Goal: Information Seeking & Learning: Learn about a topic

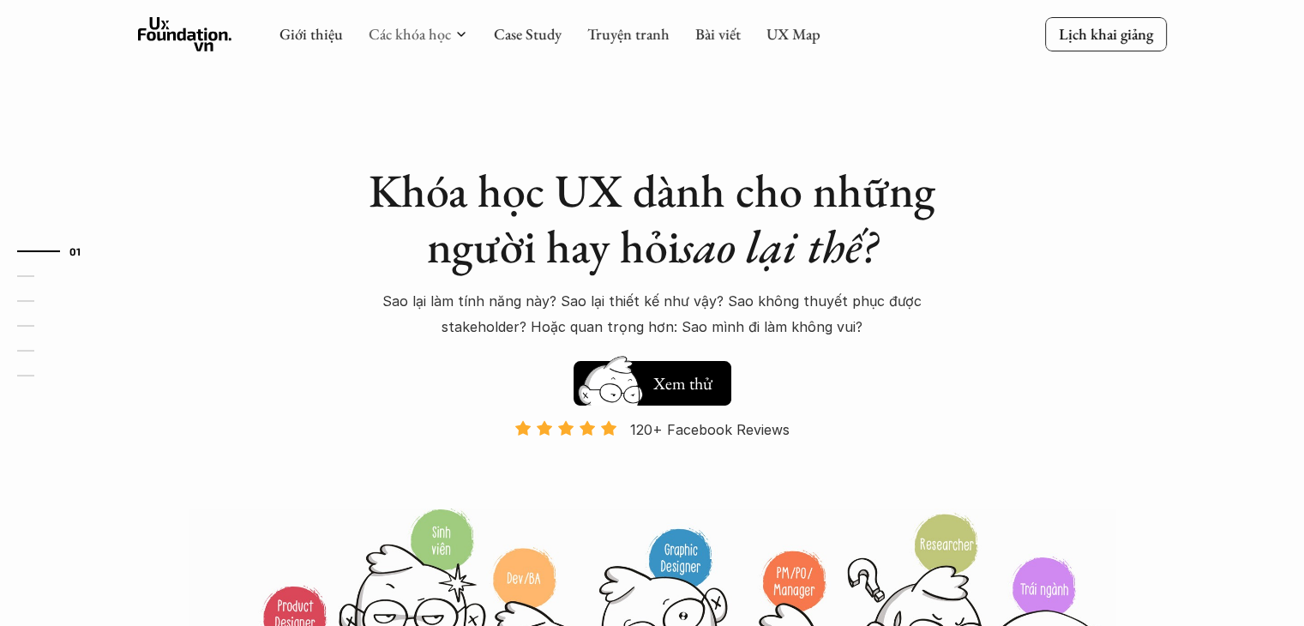
click at [385, 32] on link "Các khóa học" at bounding box center [410, 34] width 82 height 20
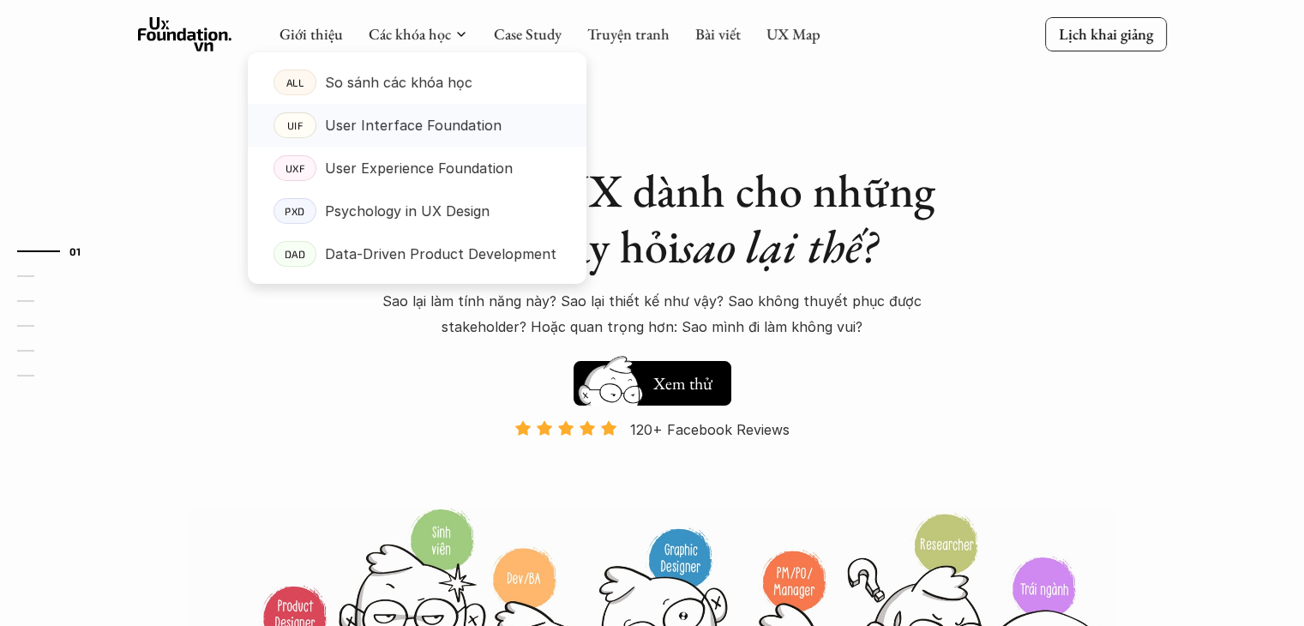
click at [374, 126] on p "User Interface Foundation" at bounding box center [413, 125] width 177 height 26
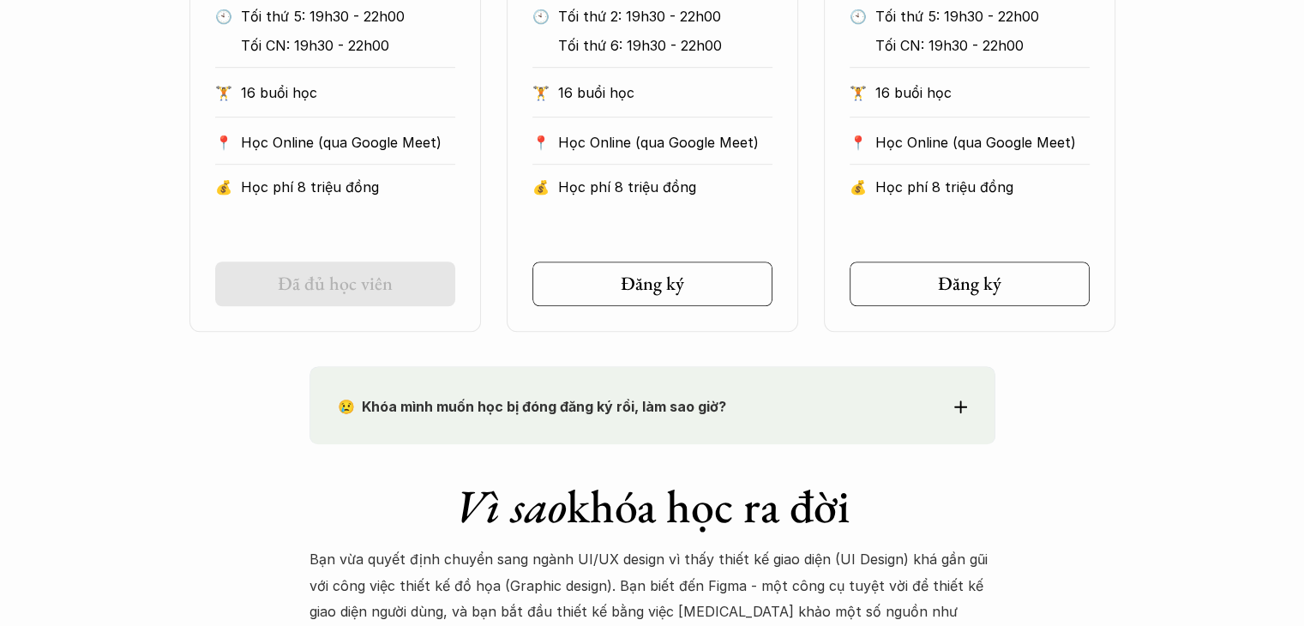
scroll to position [1214, 0]
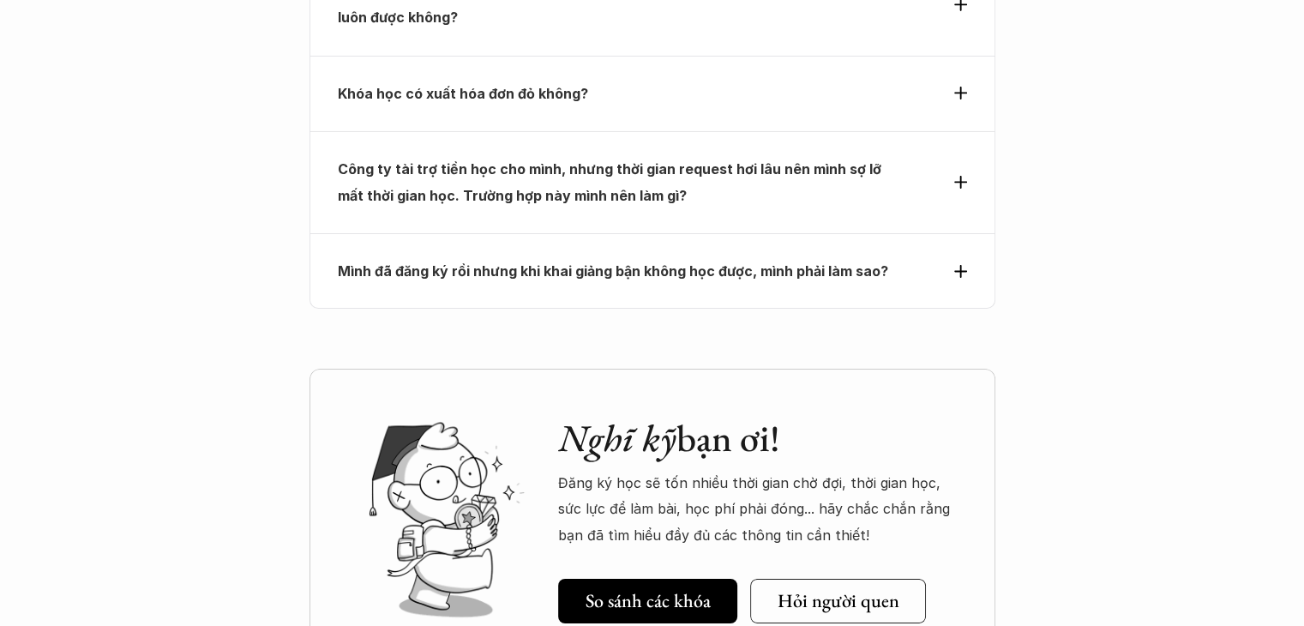
click at [468, 413] on img at bounding box center [446, 519] width 213 height 213
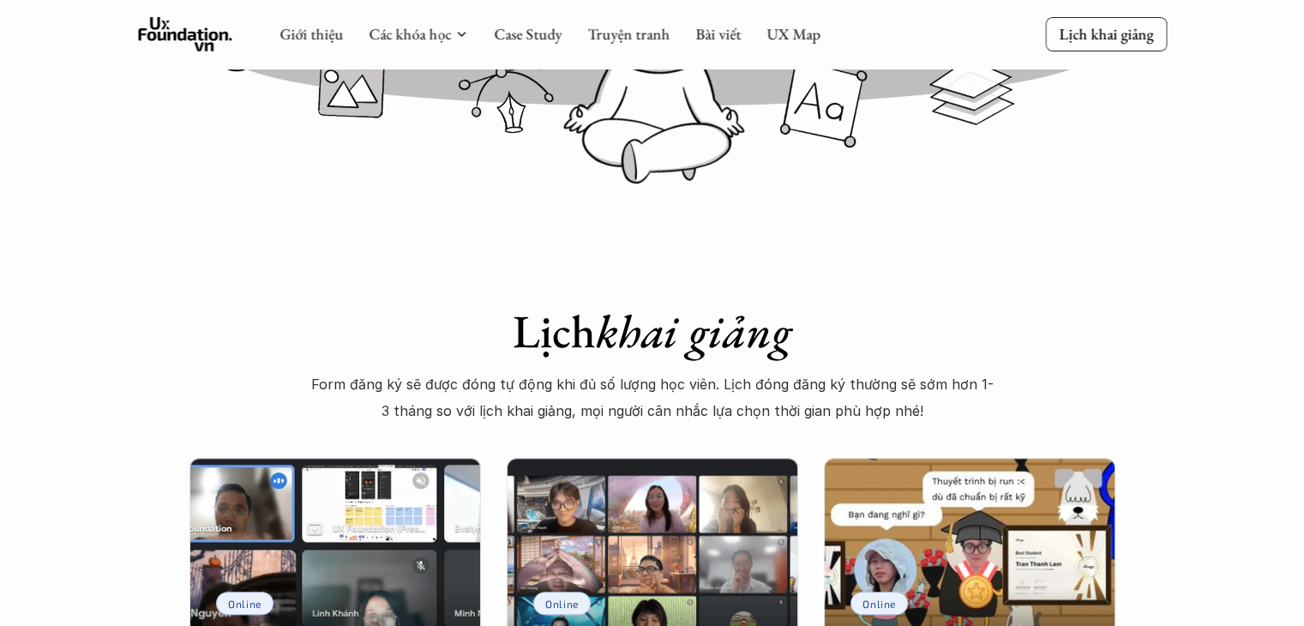
scroll to position [0, 0]
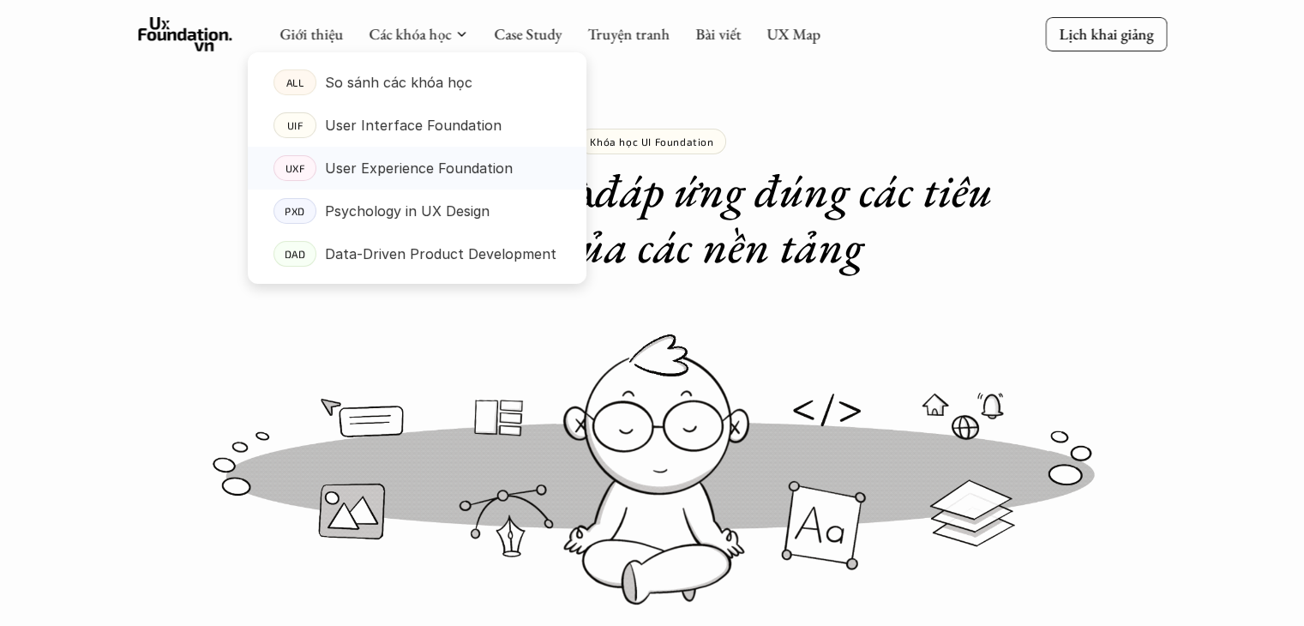
click at [399, 170] on p "User Experience Foundation" at bounding box center [419, 168] width 188 height 26
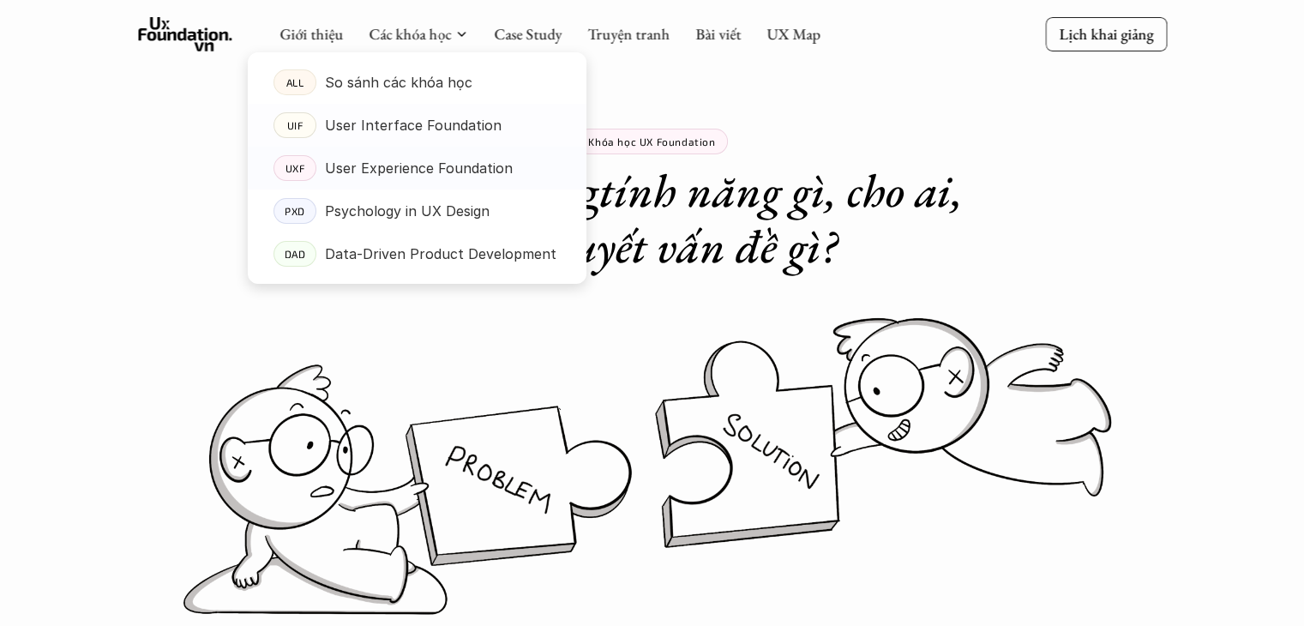
click at [452, 166] on p "User Experience Foundation" at bounding box center [419, 168] width 188 height 26
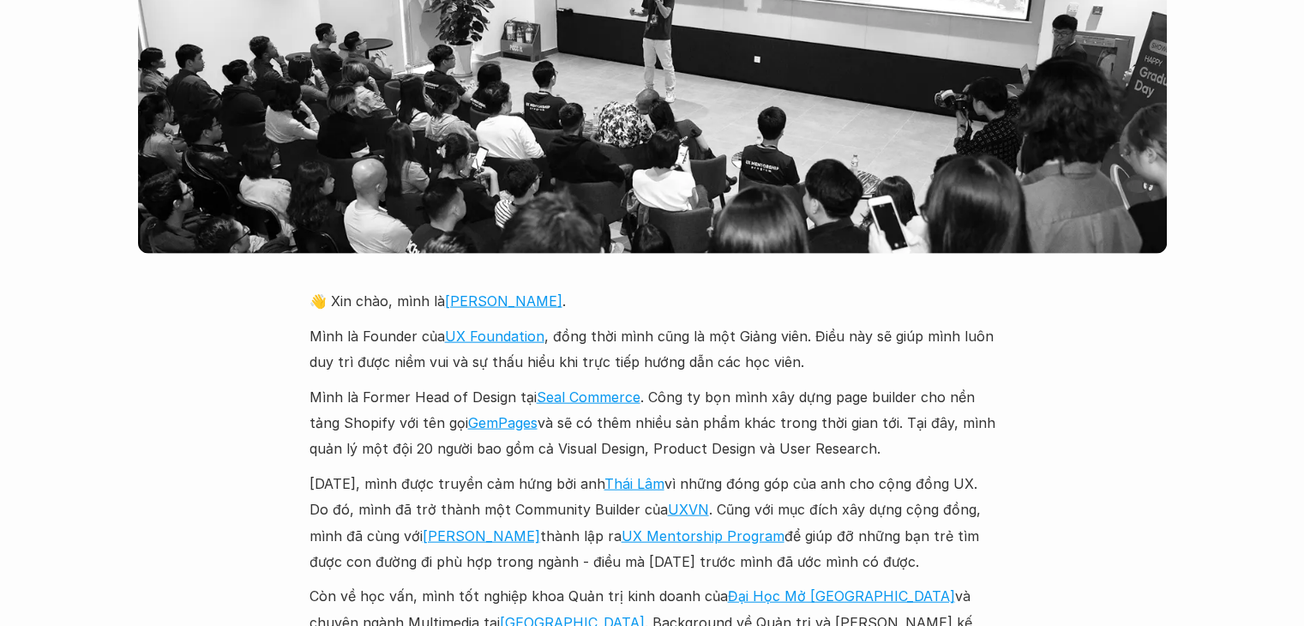
scroll to position [3857, 0]
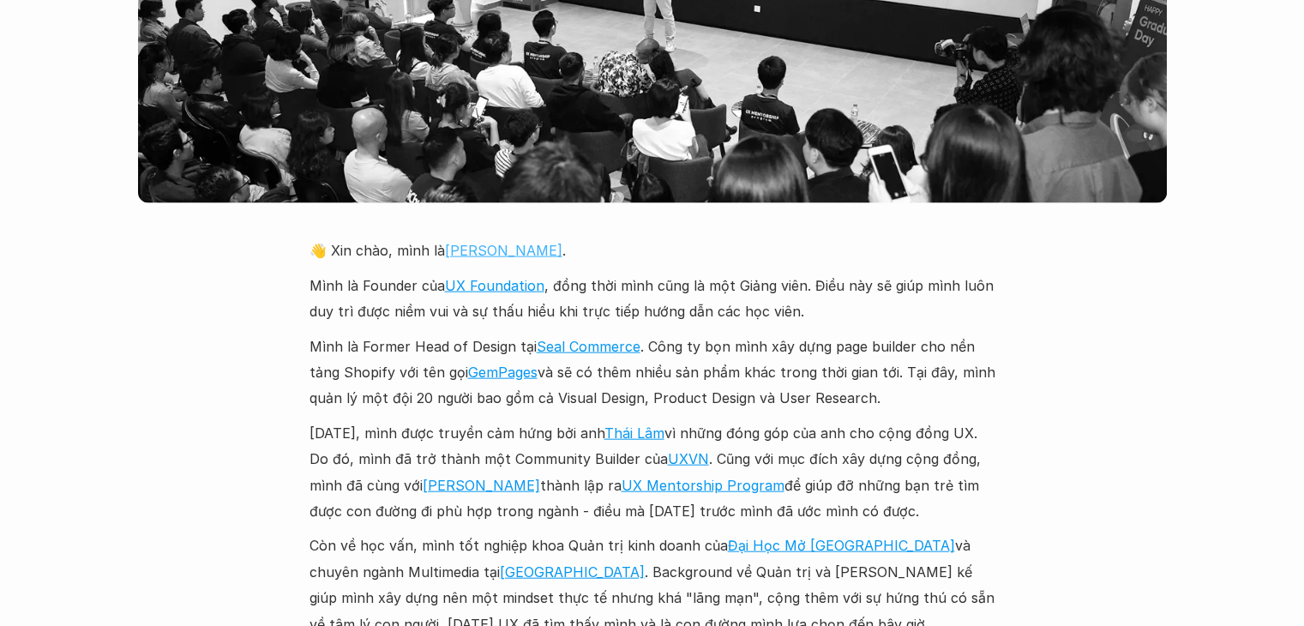
click at [459, 242] on link "[PERSON_NAME]" at bounding box center [503, 250] width 117 height 17
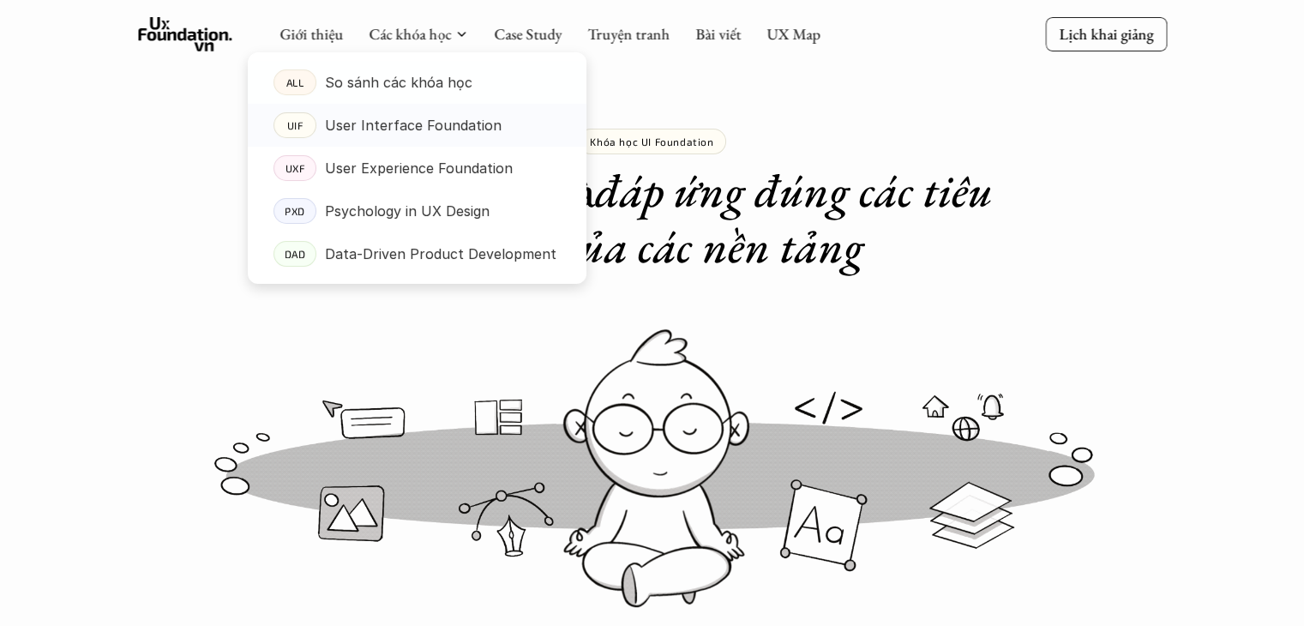
click at [405, 128] on p "User Interface Foundation" at bounding box center [413, 125] width 177 height 26
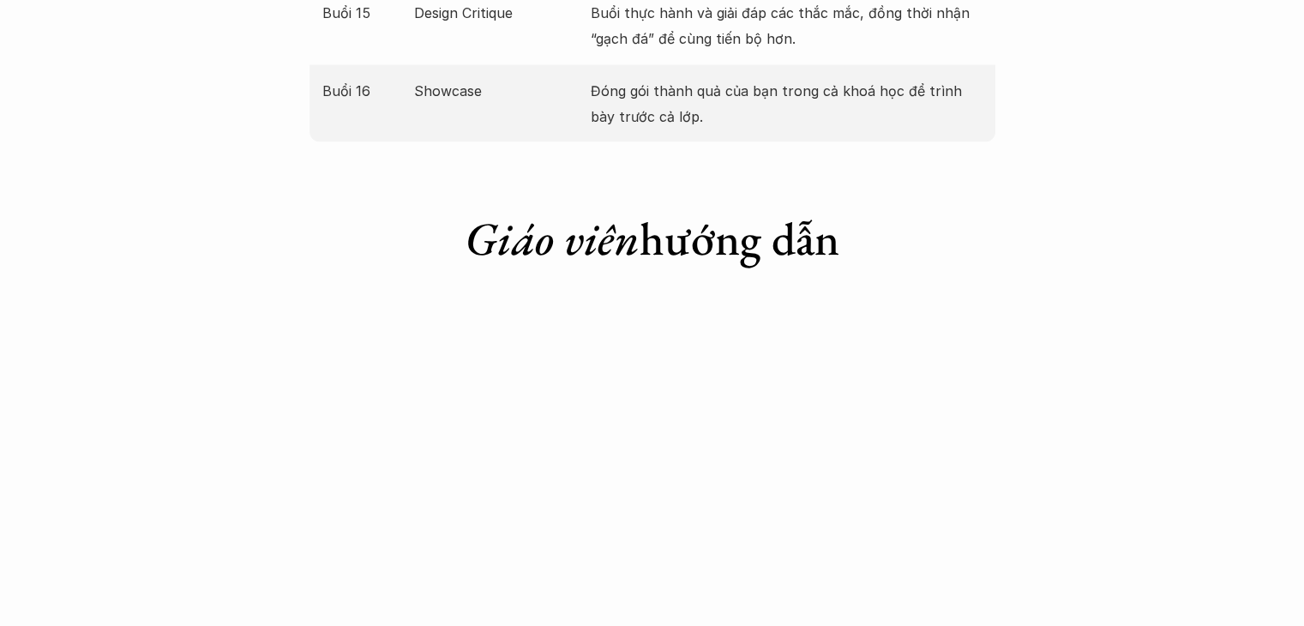
scroll to position [3857, 0]
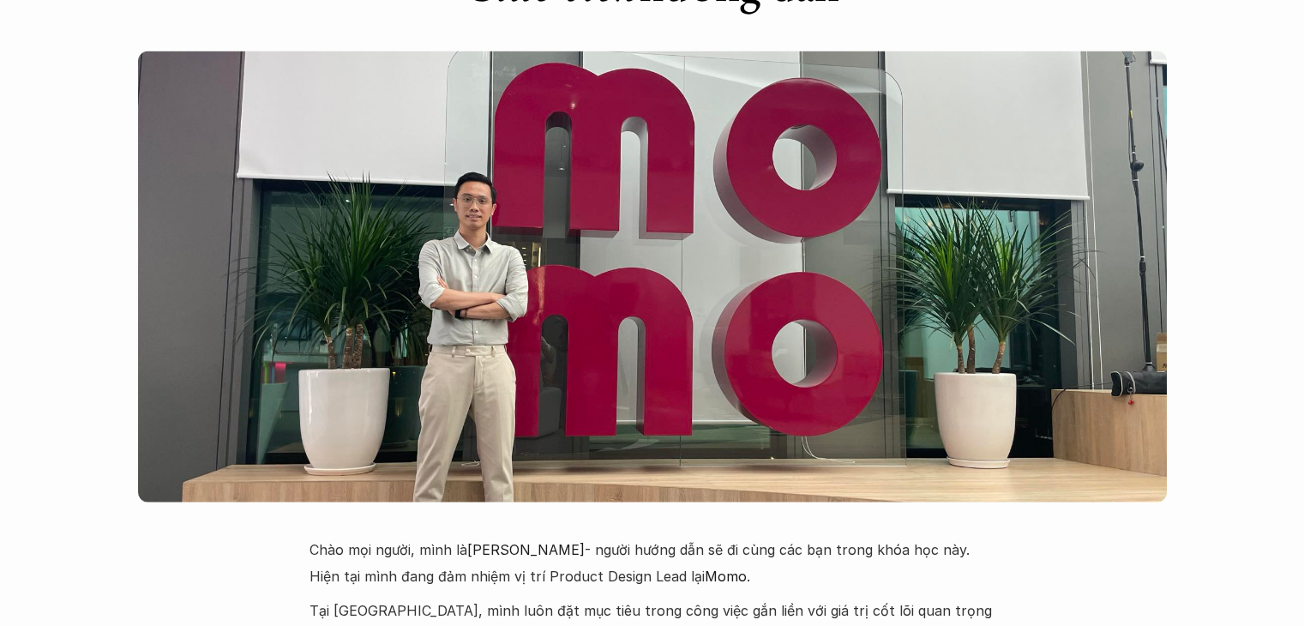
drag, startPoint x: 1299, startPoint y: 320, endPoint x: 1303, endPoint y: 260, distance: 60.1
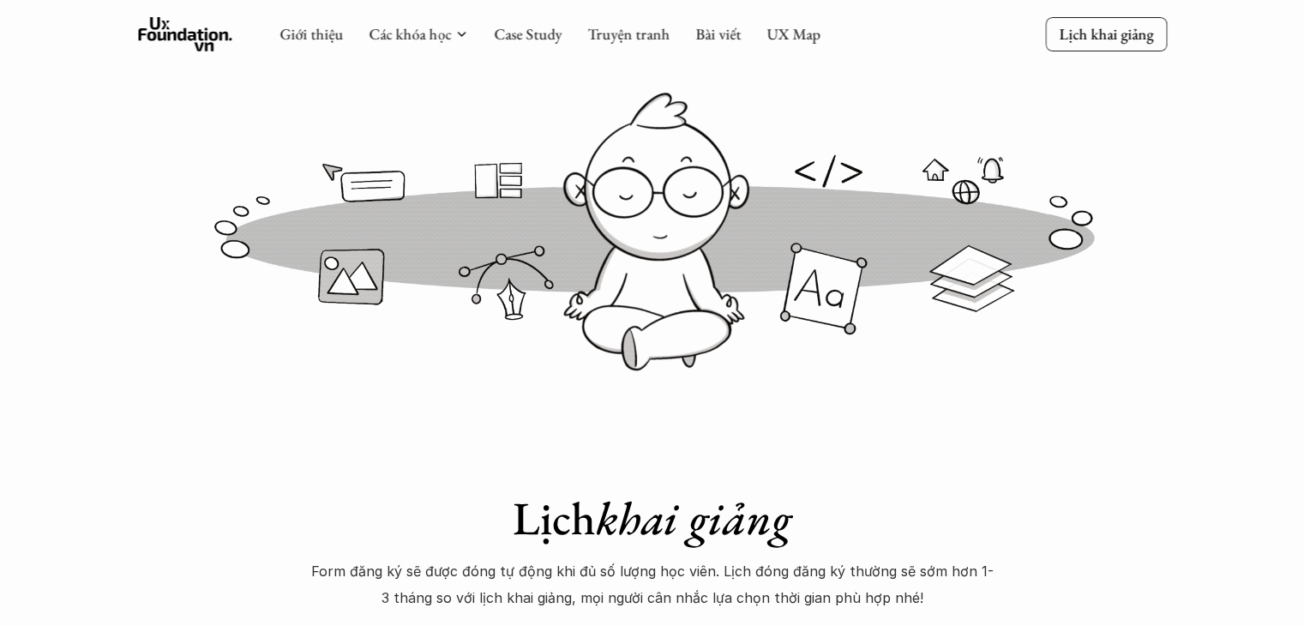
scroll to position [189, 0]
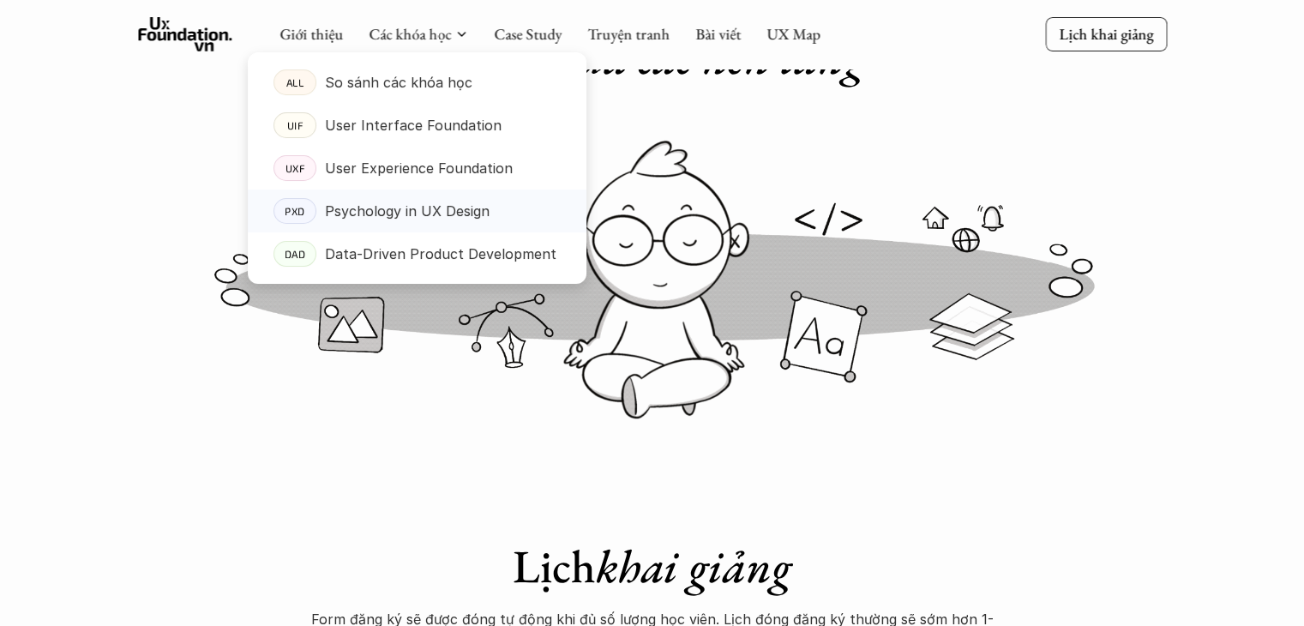
click at [464, 207] on p "Psychology in UX Design" at bounding box center [407, 211] width 165 height 26
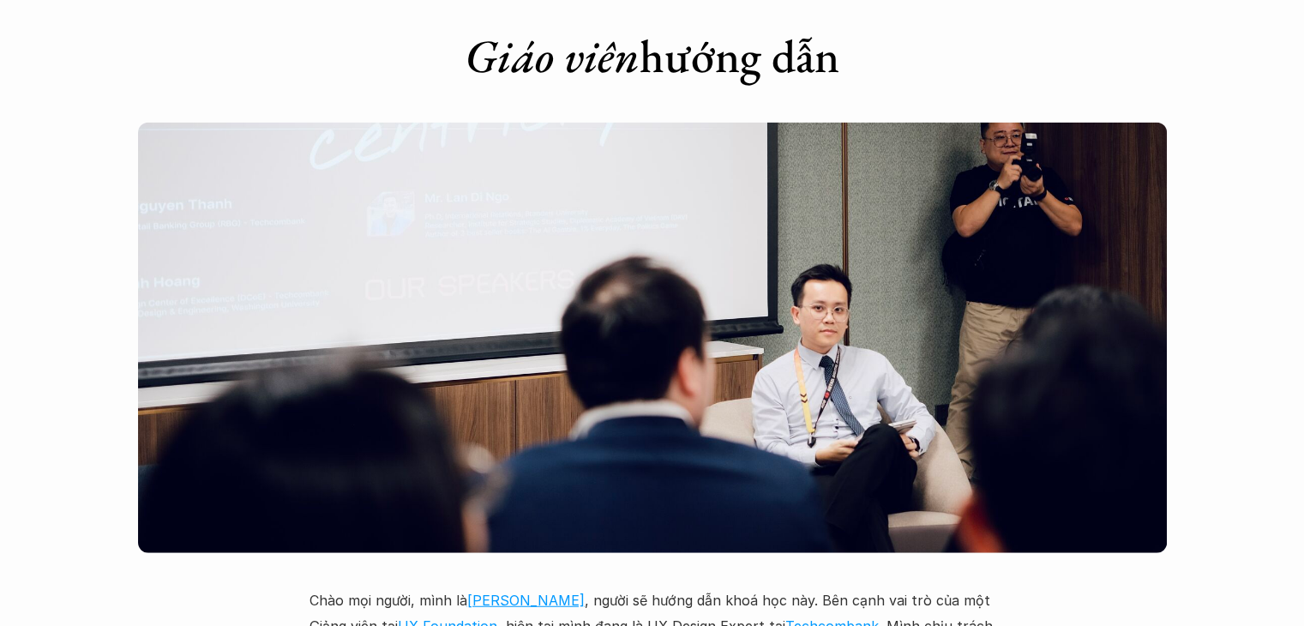
scroll to position [4371, 0]
